Goal: Find specific page/section: Find specific page/section

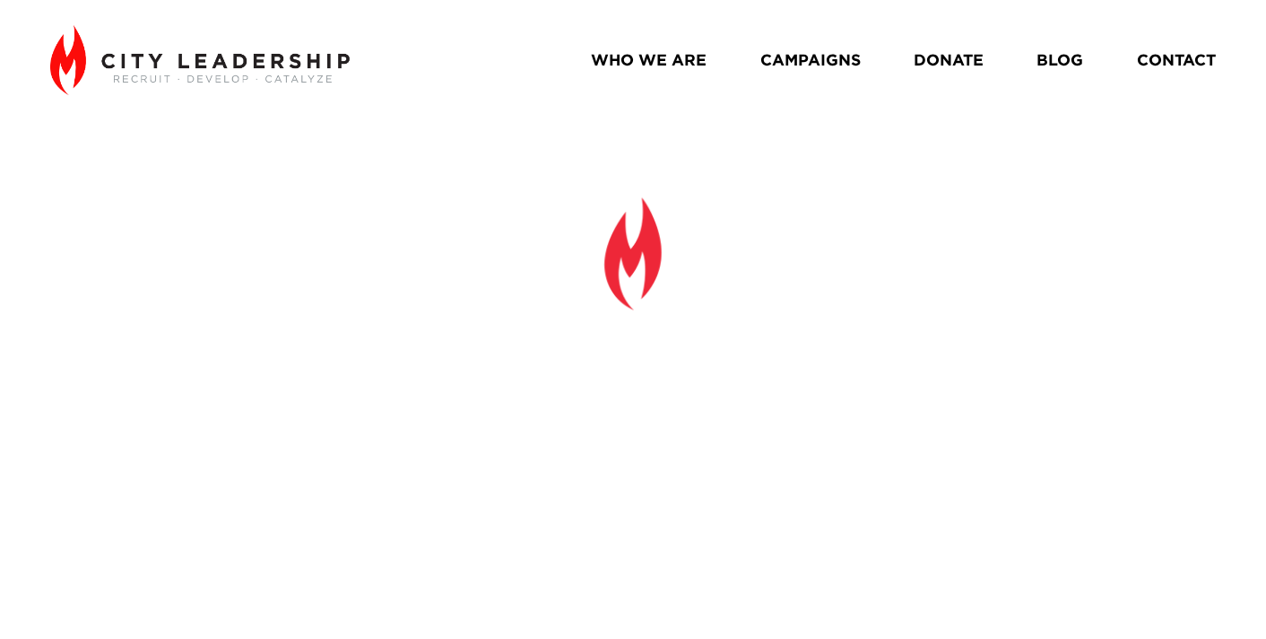
click at [672, 55] on link "WHO WE ARE" at bounding box center [649, 60] width 116 height 31
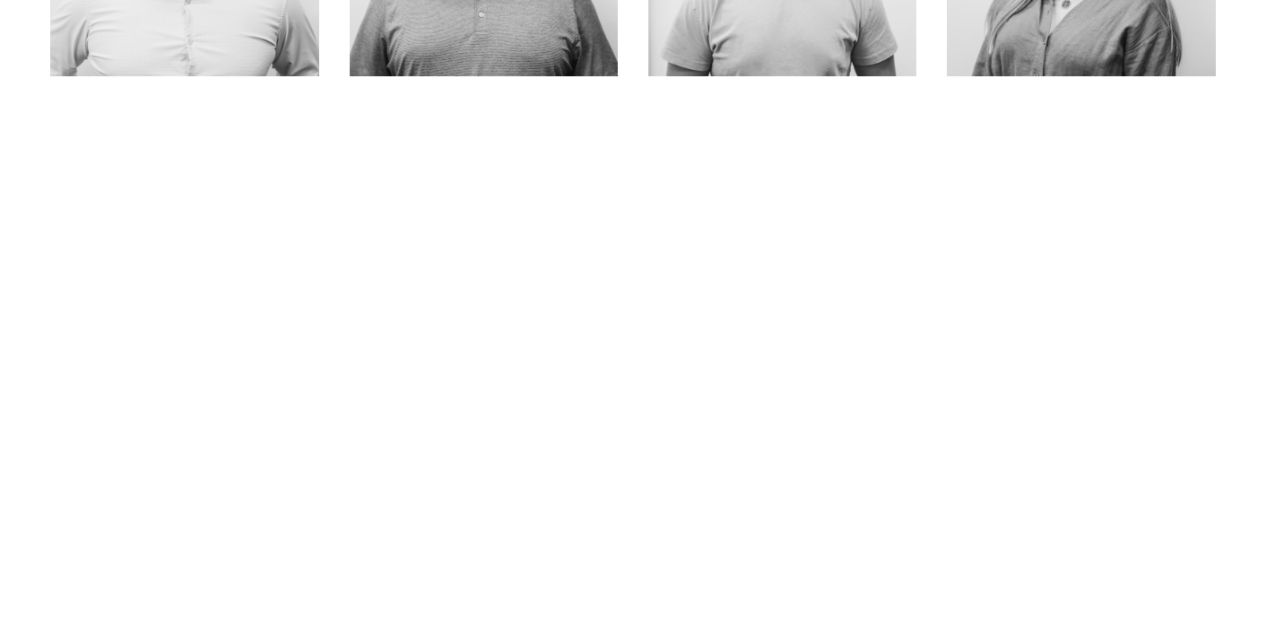
scroll to position [1054, 0]
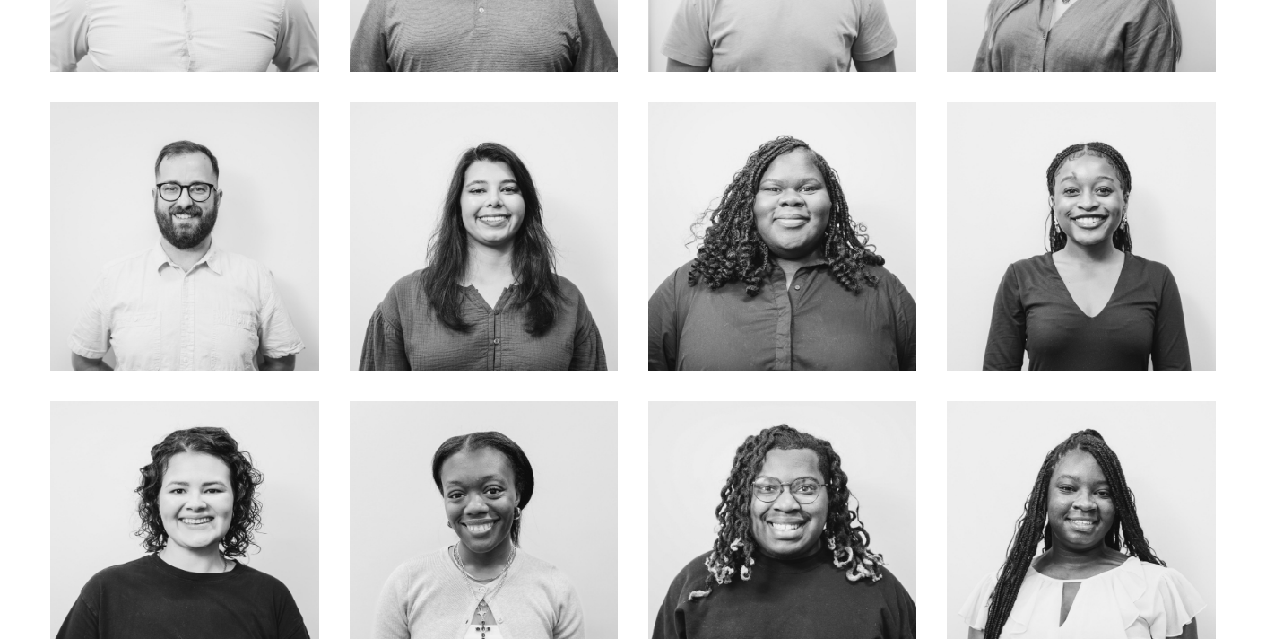
click at [995, 188] on div at bounding box center [1081, 236] width 268 height 268
click at [1086, 186] on div at bounding box center [1081, 236] width 268 height 268
click at [1044, 329] on div at bounding box center [1081, 236] width 268 height 268
